Goal: Transaction & Acquisition: Purchase product/service

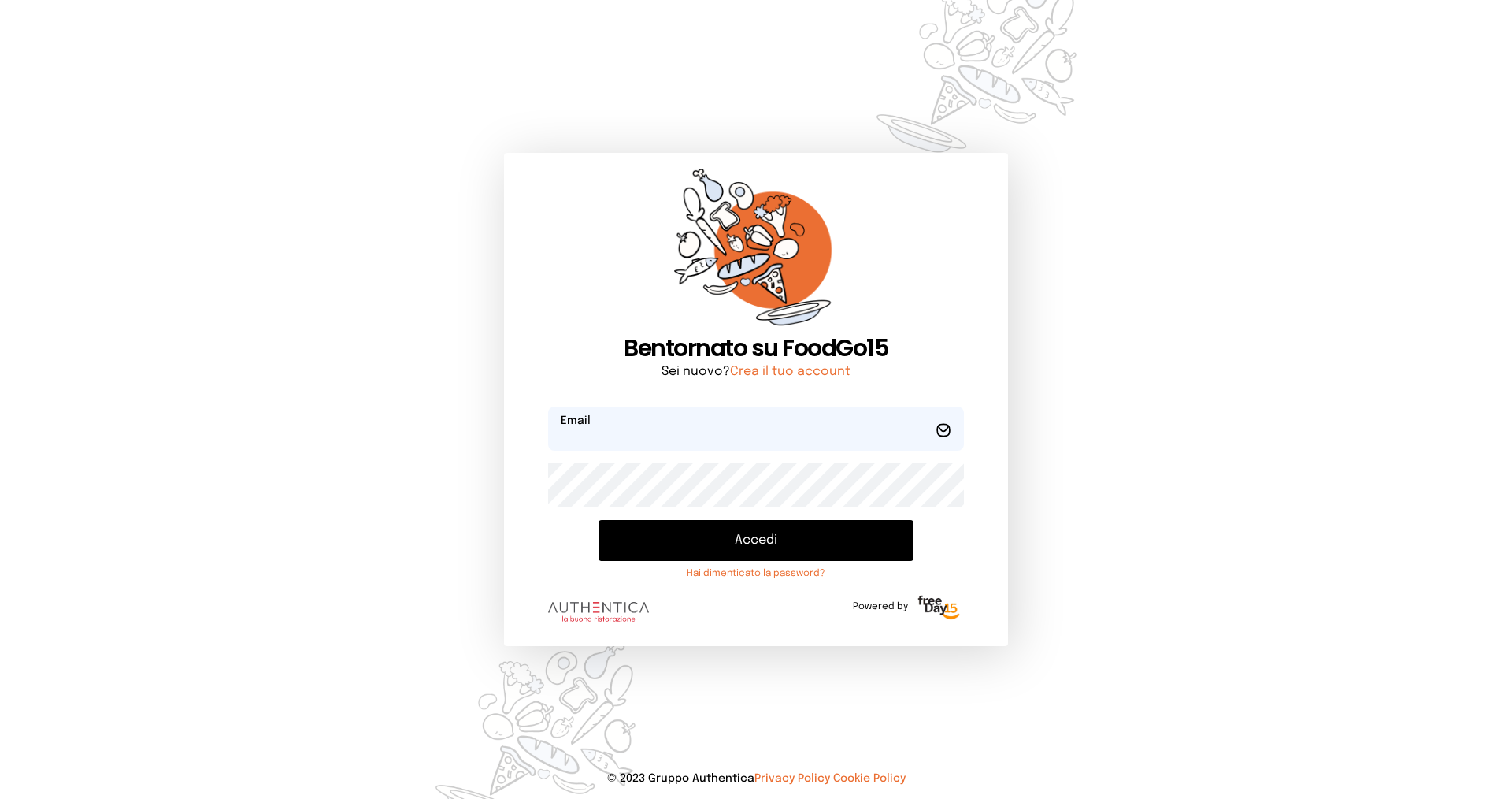
type input "**********"
click at [749, 547] on button "Accedi" at bounding box center [756, 540] width 315 height 41
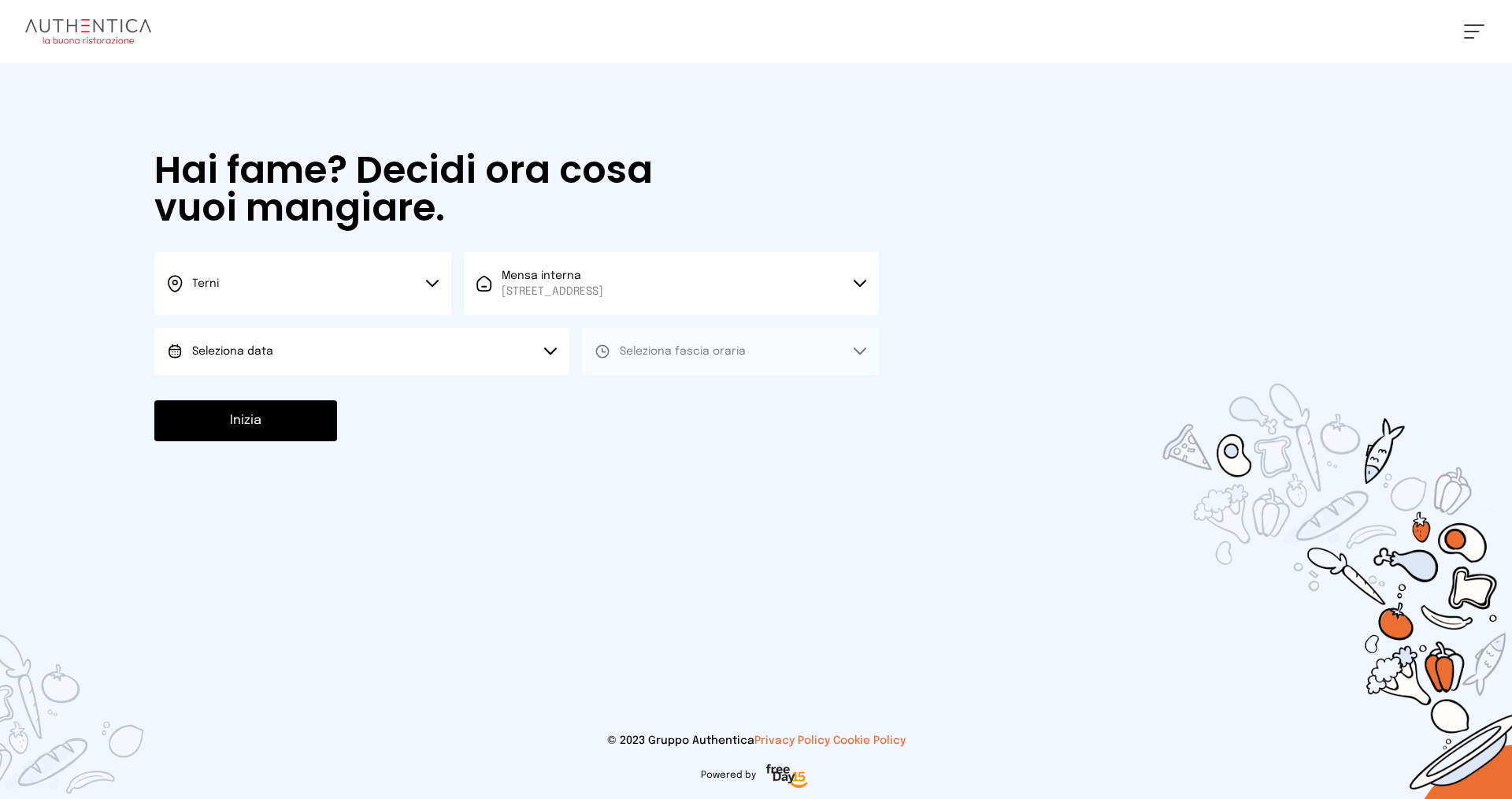
click at [367, 365] on button "Seleziona data" at bounding box center [362, 351] width 415 height 47
click at [255, 398] on span "[DATE], [DATE]" at bounding box center [230, 396] width 77 height 16
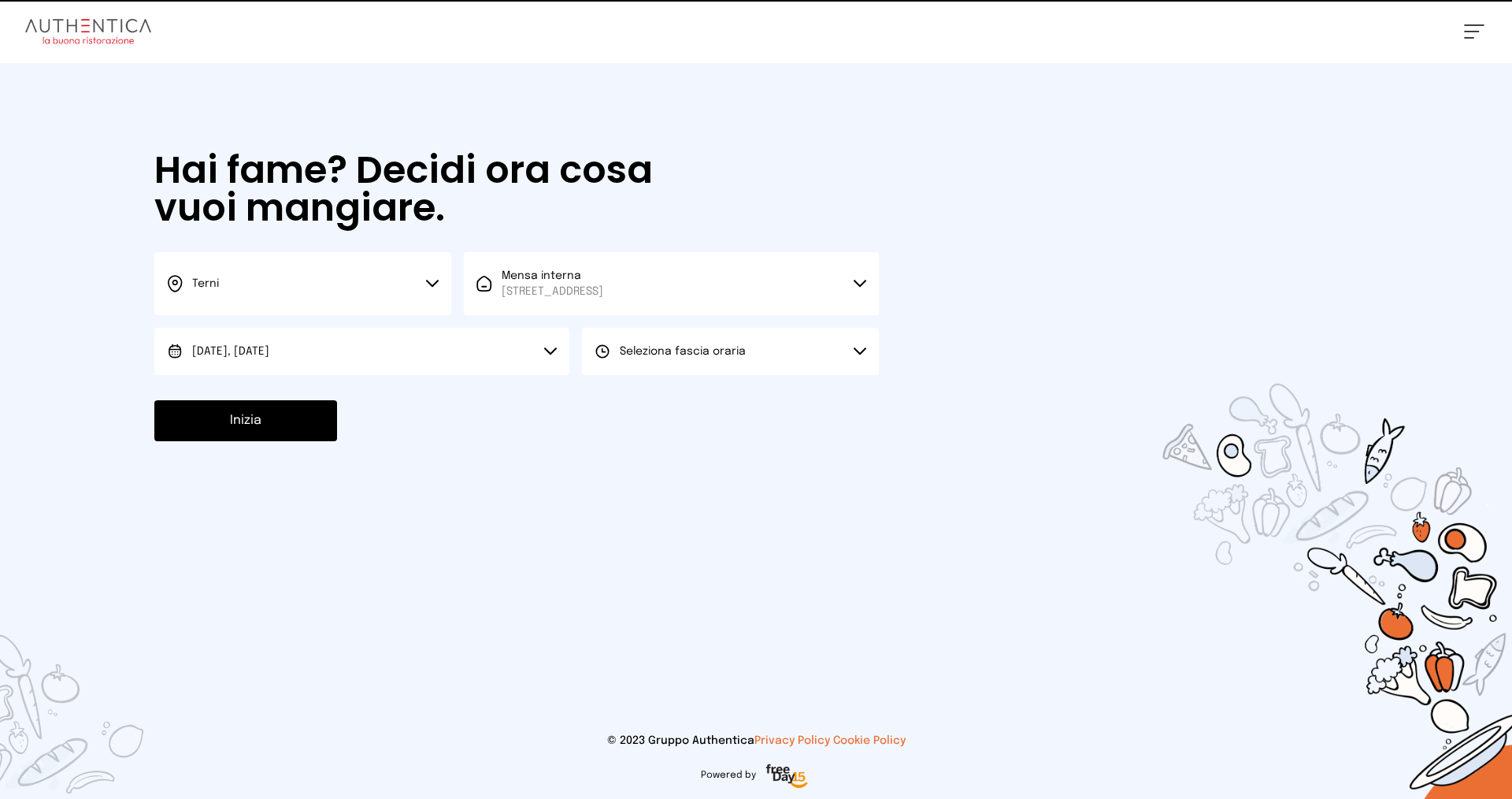
click at [756, 353] on button "Seleziona fascia oraria" at bounding box center [731, 351] width 297 height 47
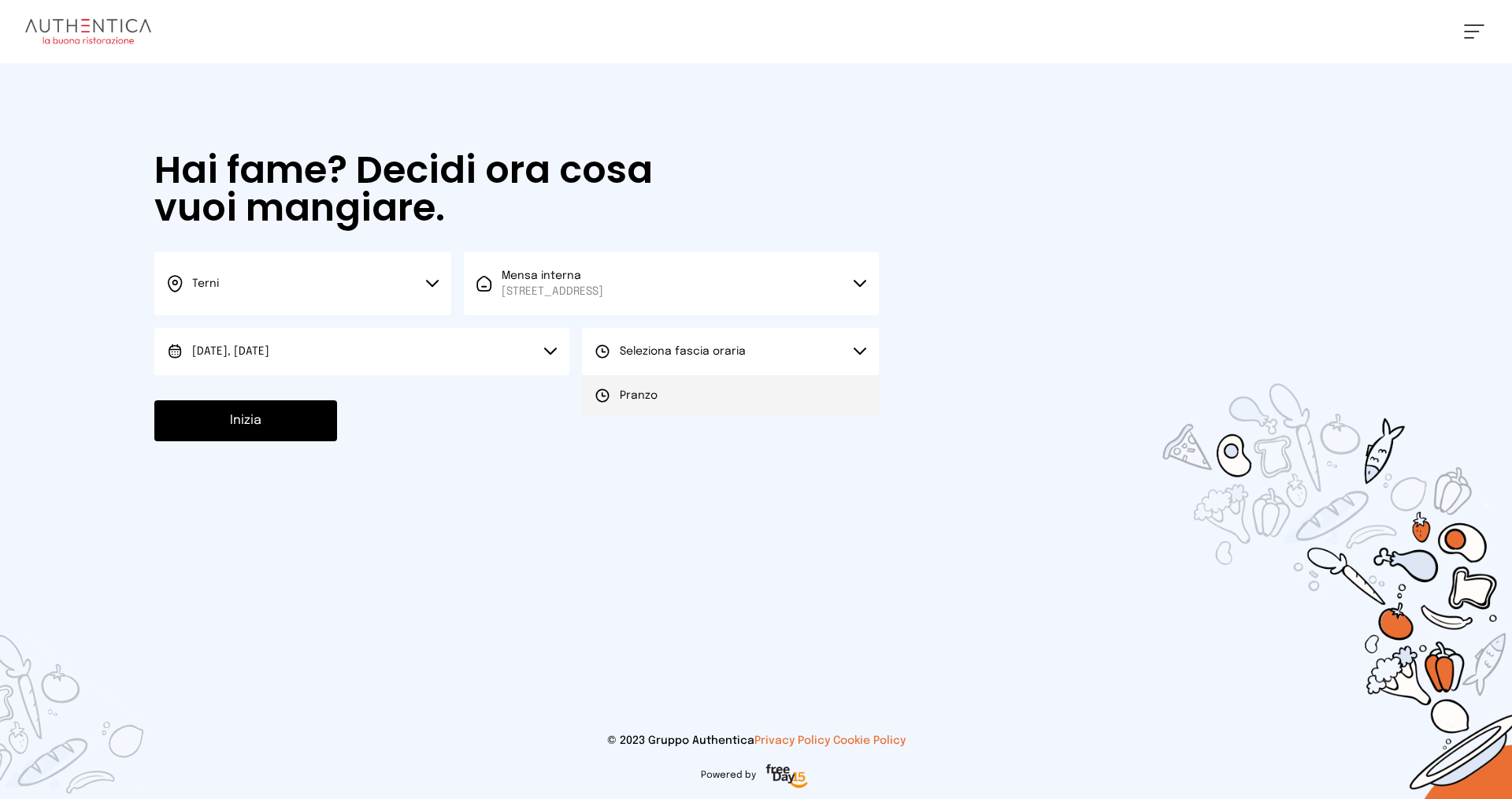
click at [632, 400] on span "Pranzo" at bounding box center [638, 396] width 37 height 16
click at [282, 429] on button "Inizia" at bounding box center [246, 421] width 183 height 41
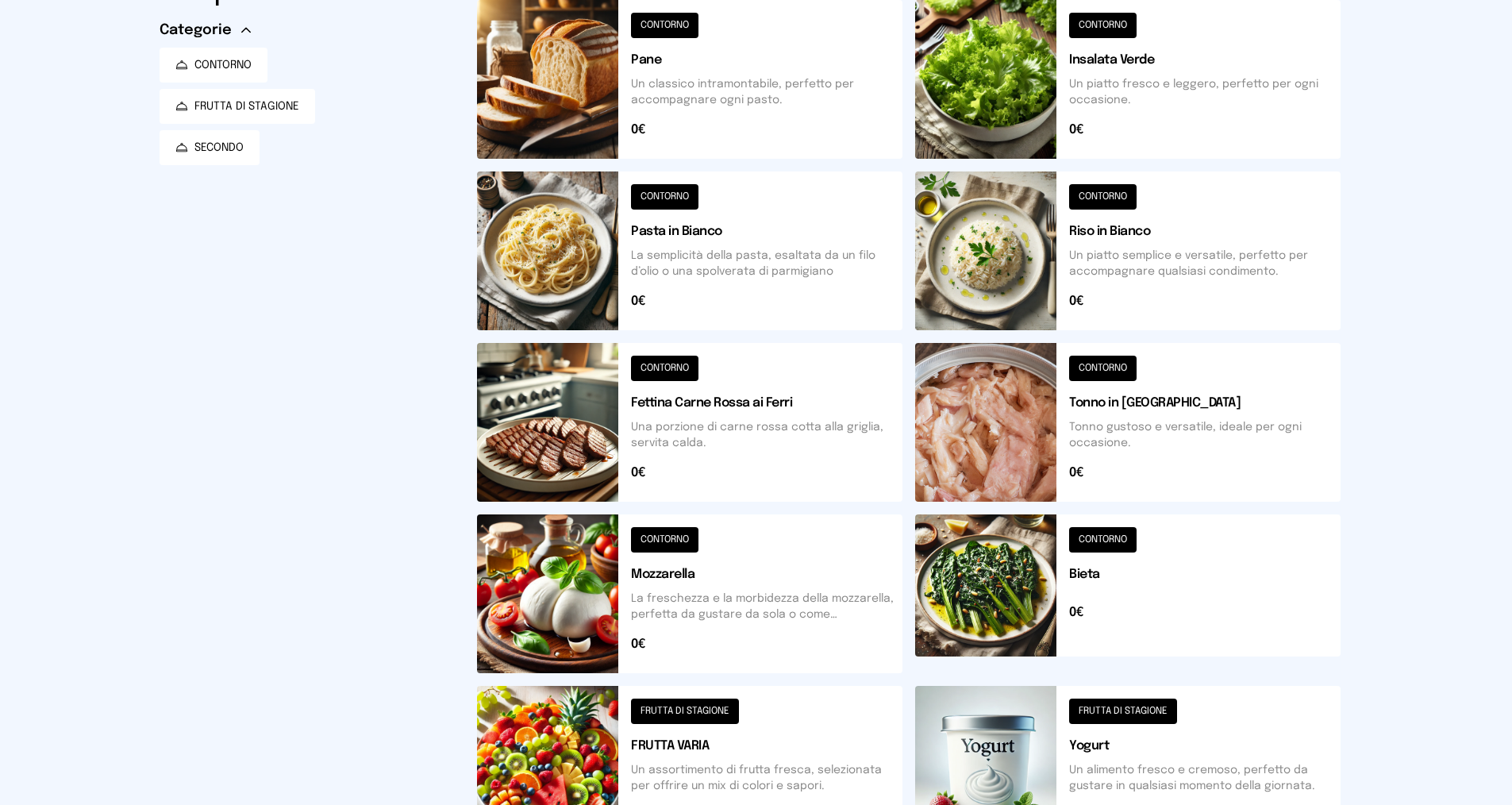
scroll to position [397, 0]
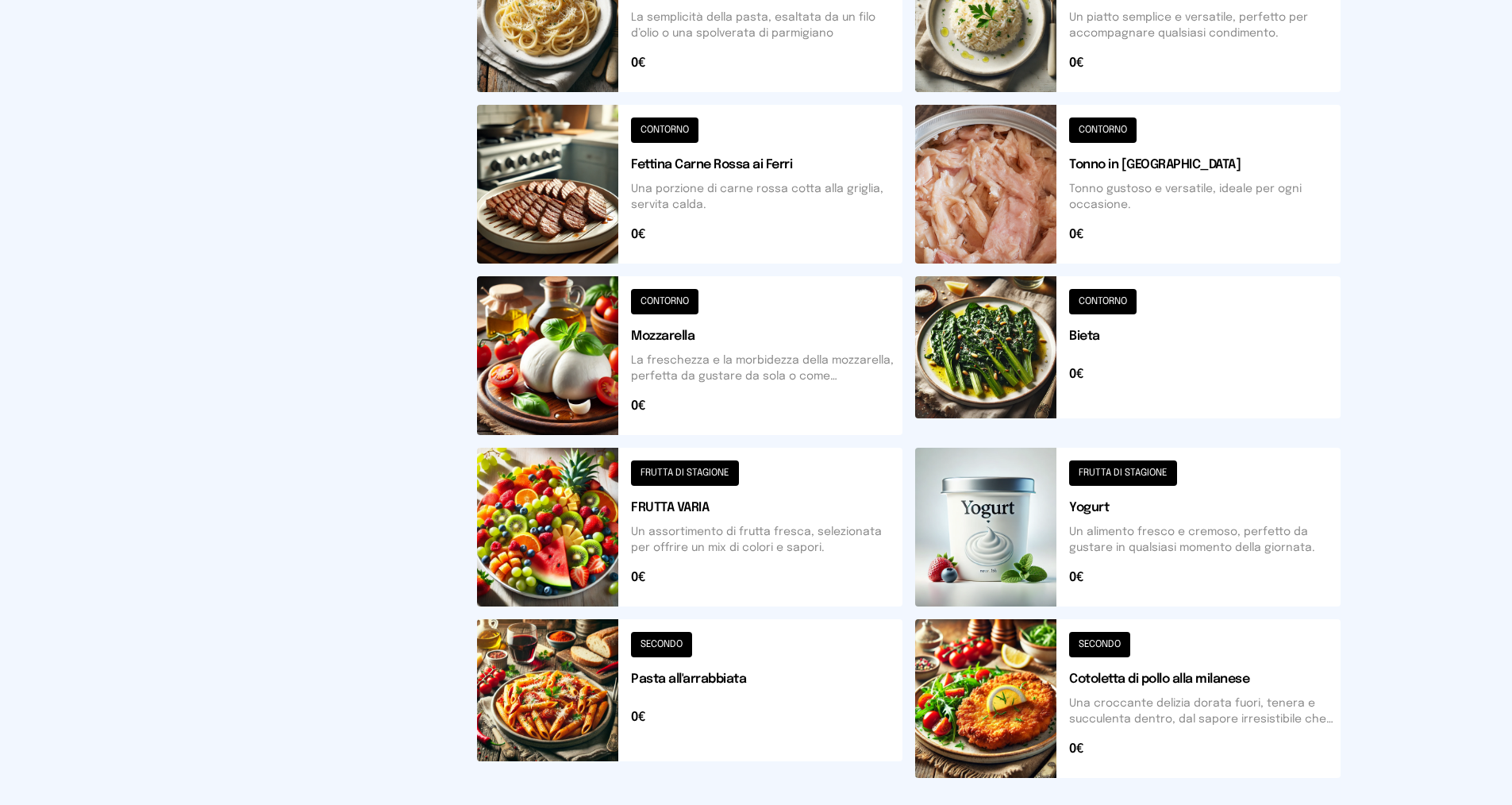
click at [1183, 690] on button at bounding box center [1127, 698] width 425 height 159
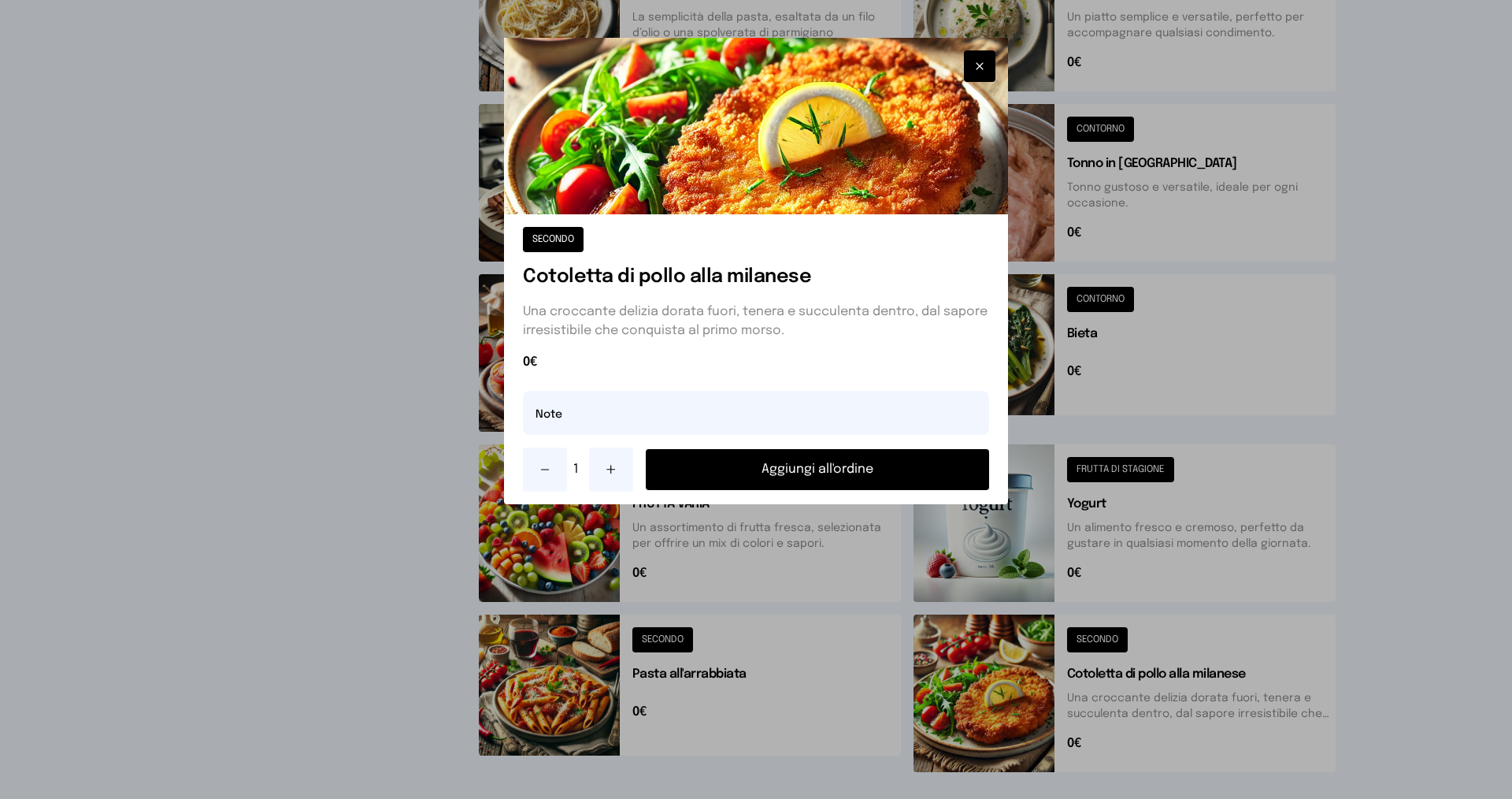
click at [760, 476] on button "Aggiungi all'ordine" at bounding box center [816, 469] width 343 height 41
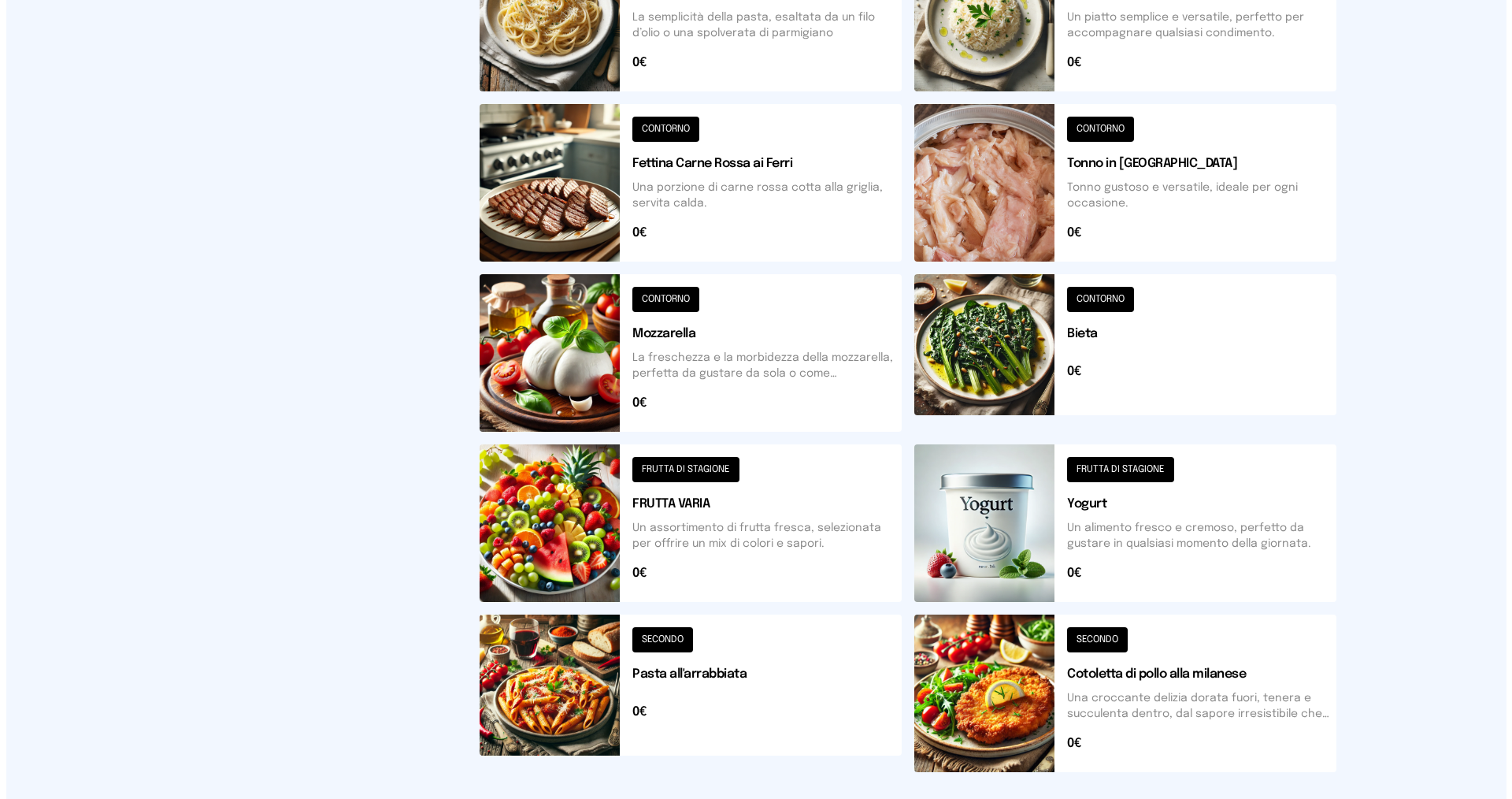
scroll to position [0, 0]
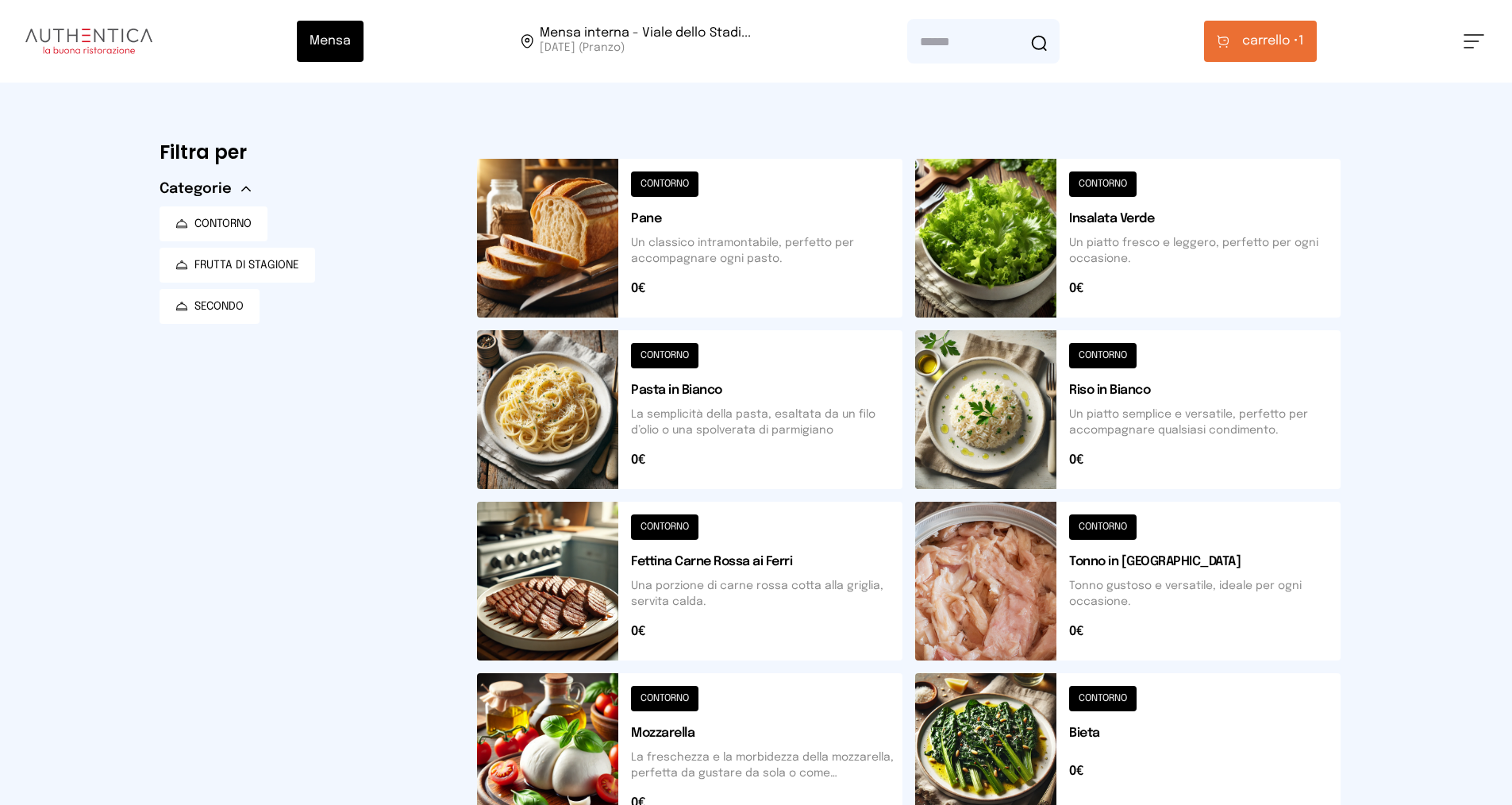
click at [1268, 49] on button "carrello • 1" at bounding box center [1260, 42] width 113 height 42
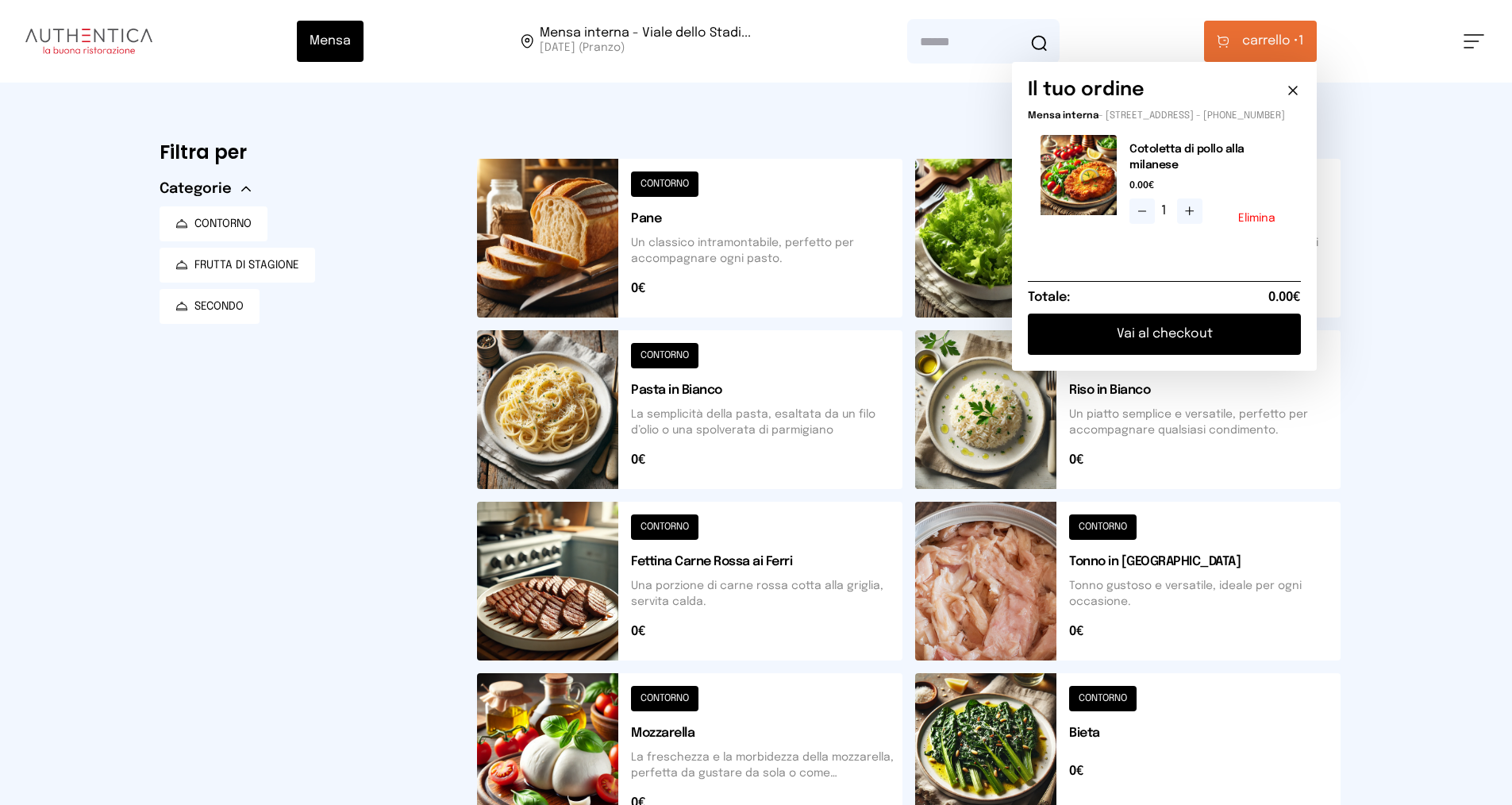
click at [1168, 347] on button "Vai al checkout" at bounding box center [1164, 334] width 273 height 42
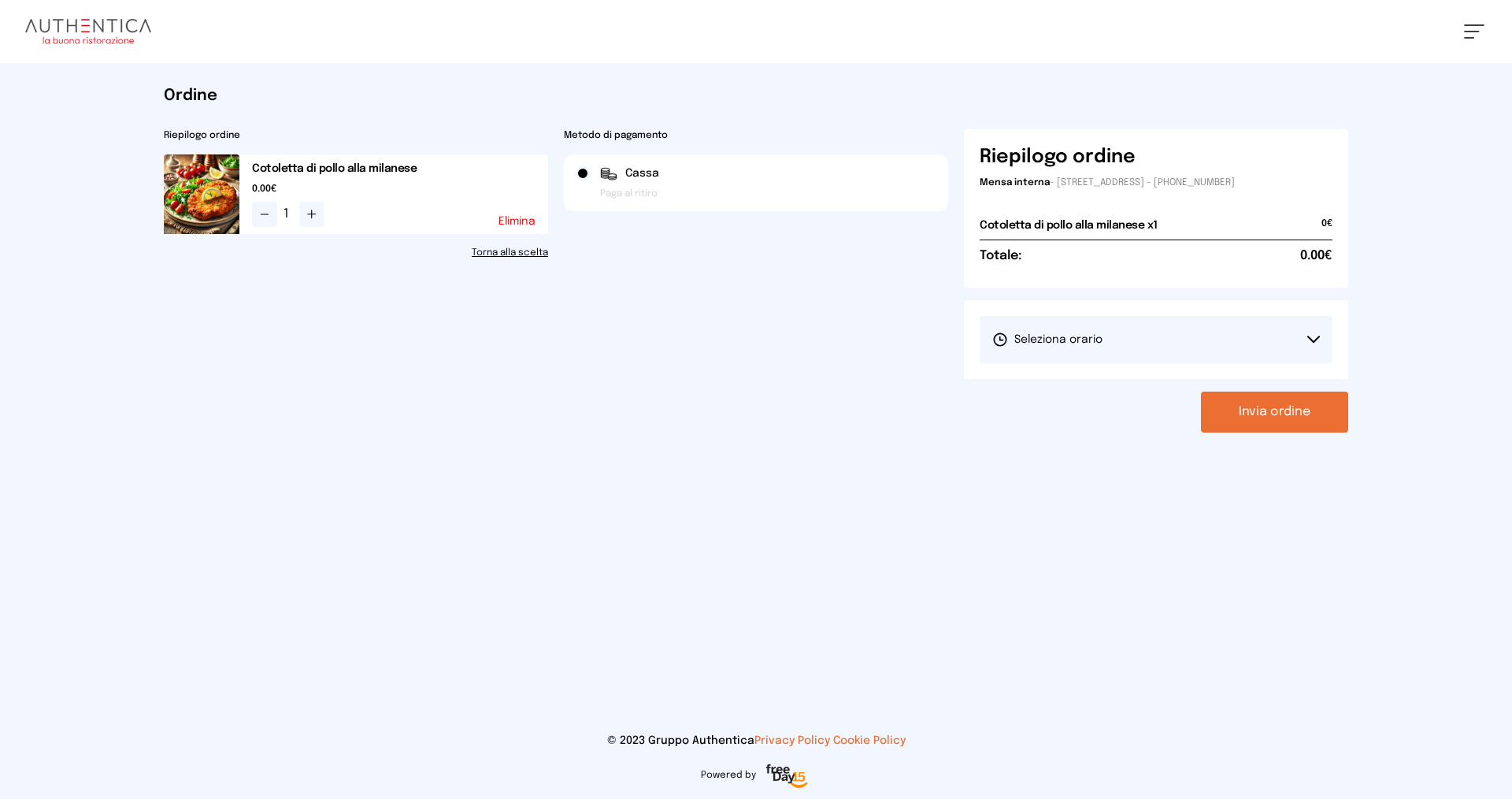
click at [1159, 344] on button "Seleziona orario" at bounding box center [1156, 339] width 353 height 47
click at [1108, 378] on span "1° Turno (13:00 - 15:00)" at bounding box center [1052, 384] width 119 height 16
click at [1254, 410] on button "Invia ordine" at bounding box center [1275, 412] width 148 height 41
